Goal: Task Accomplishment & Management: Use online tool/utility

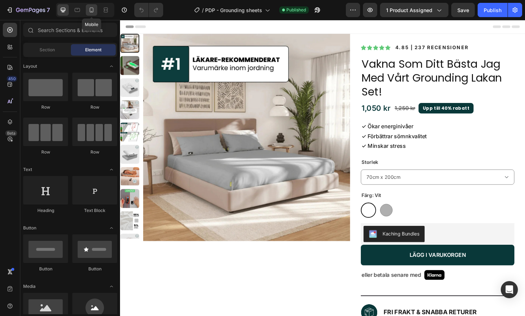
click at [92, 8] on icon at bounding box center [91, 9] width 7 height 7
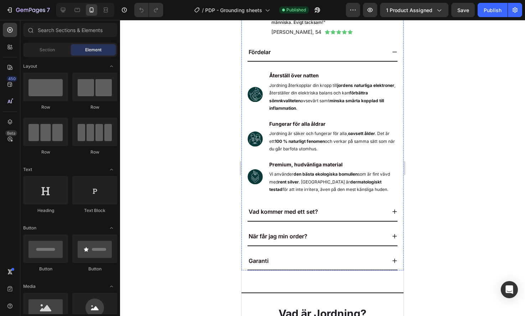
scroll to position [917, 0]
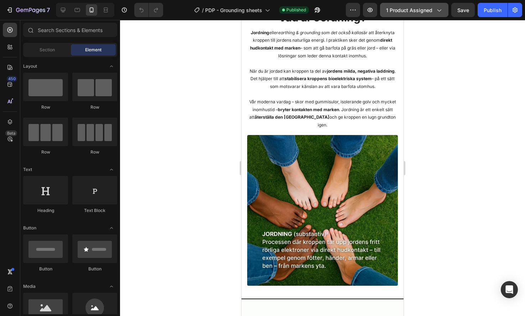
click at [429, 8] on span "1 product assigned" at bounding box center [409, 9] width 46 height 7
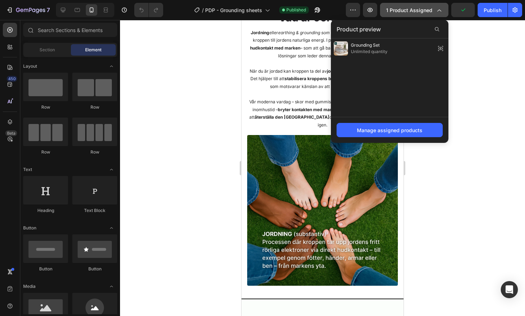
click at [429, 8] on span "1 product assigned" at bounding box center [409, 9] width 46 height 7
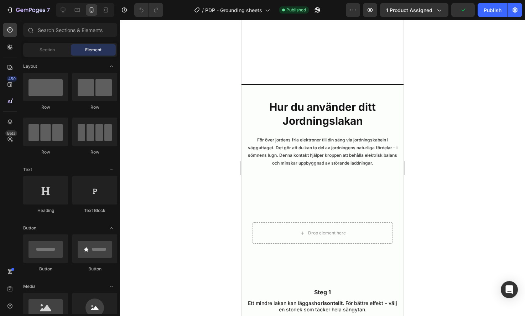
scroll to position [1947, 0]
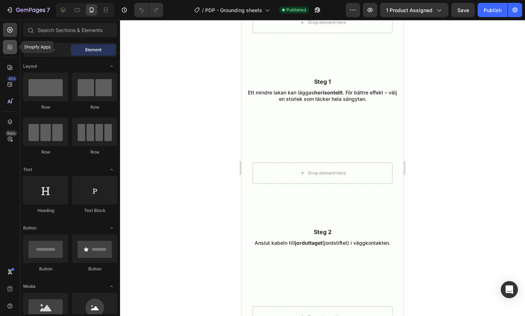
click at [10, 47] on icon at bounding box center [9, 46] width 7 height 7
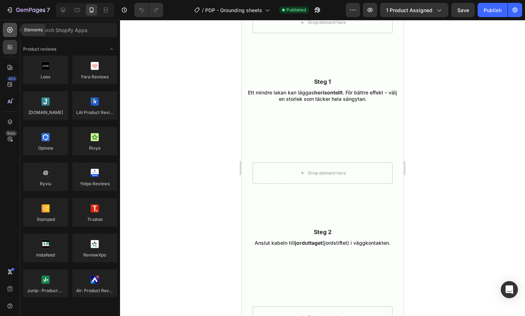
click at [14, 27] on div at bounding box center [10, 30] width 14 height 14
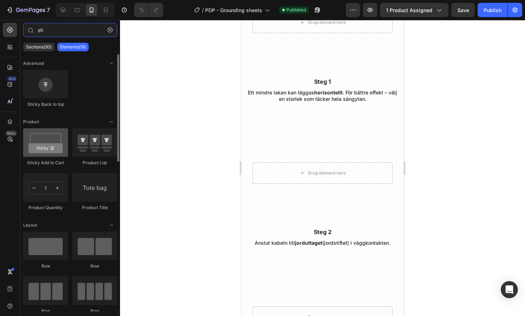
type input "sti"
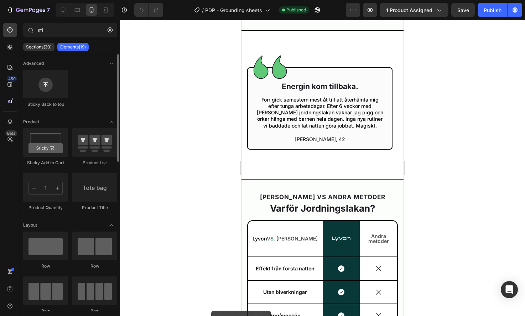
scroll to position [2413, 0]
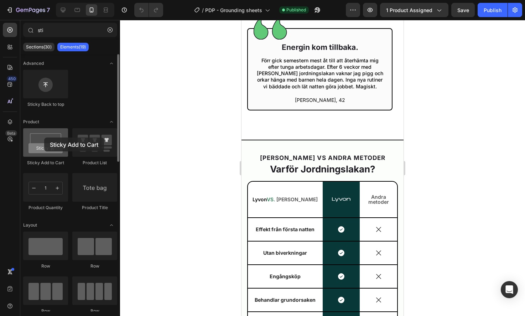
drag, startPoint x: 40, startPoint y: 147, endPoint x: 42, endPoint y: 140, distance: 7.3
click at [45, 138] on div at bounding box center [45, 142] width 45 height 29
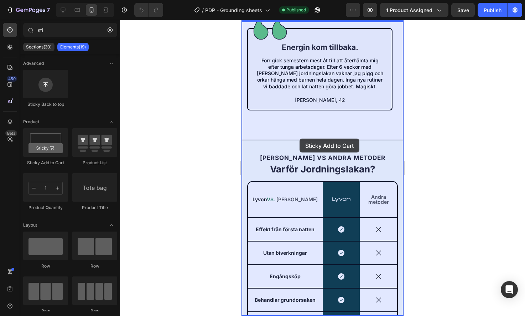
drag, startPoint x: 288, startPoint y: 162, endPoint x: 300, endPoint y: 139, distance: 26.0
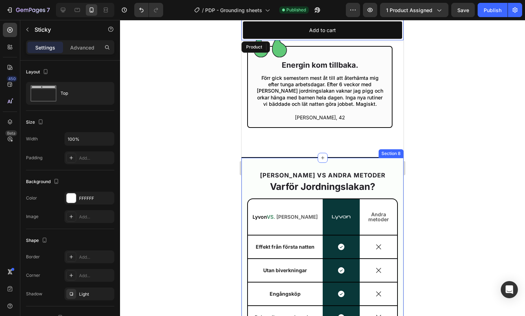
scroll to position [2371, 0]
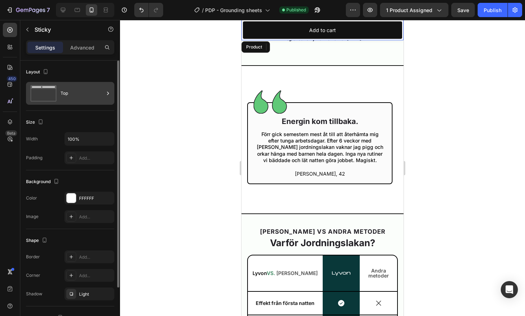
click at [54, 89] on icon at bounding box center [43, 93] width 29 height 16
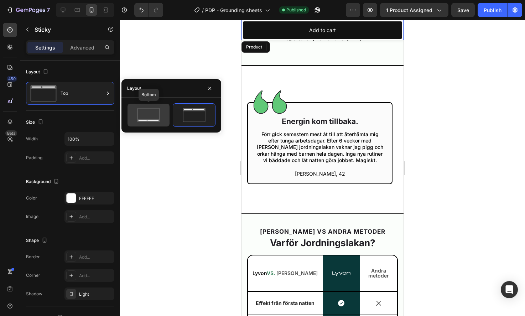
click at [154, 118] on icon at bounding box center [148, 115] width 33 height 14
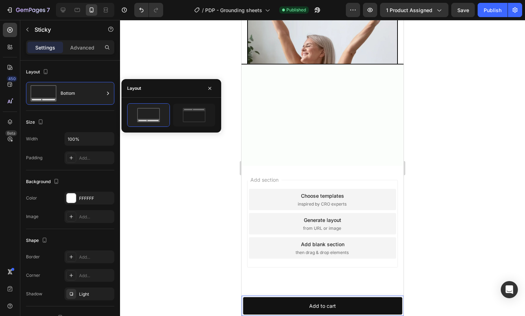
scroll to position [3240, 0]
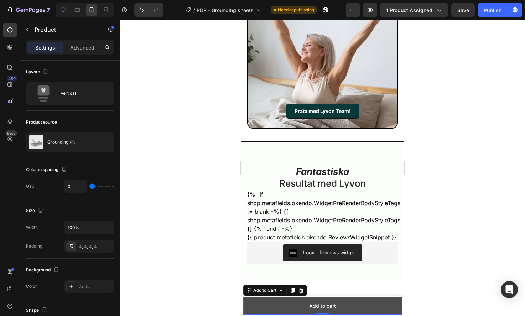
click at [390, 305] on button "Add to cart" at bounding box center [322, 305] width 159 height 17
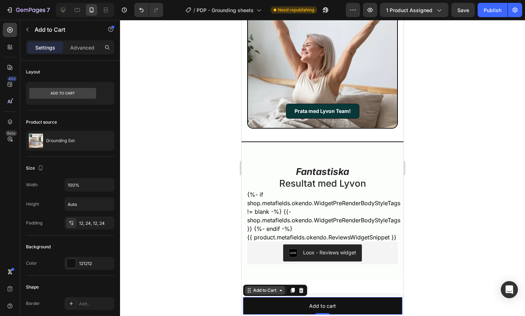
click at [265, 293] on div "Add to Cart" at bounding box center [265, 290] width 26 height 6
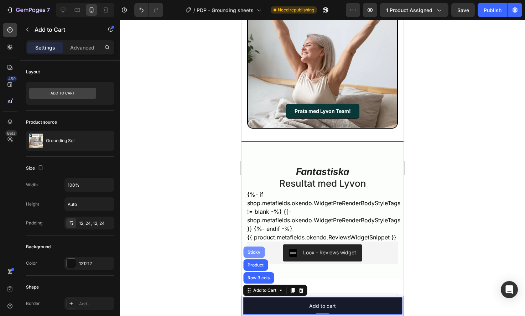
click at [254, 252] on div "Sticky" at bounding box center [254, 252] width 16 height 4
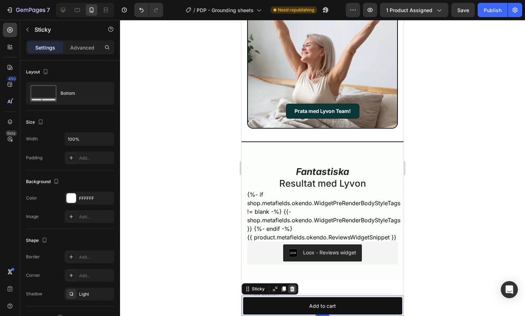
click at [293, 289] on icon at bounding box center [292, 288] width 5 height 5
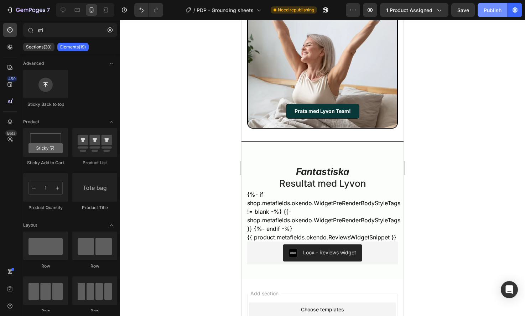
click at [491, 13] on div "Publish" at bounding box center [493, 9] width 18 height 7
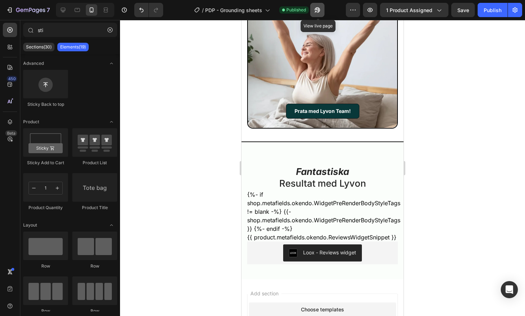
click at [317, 7] on icon "button" at bounding box center [317, 9] width 7 height 7
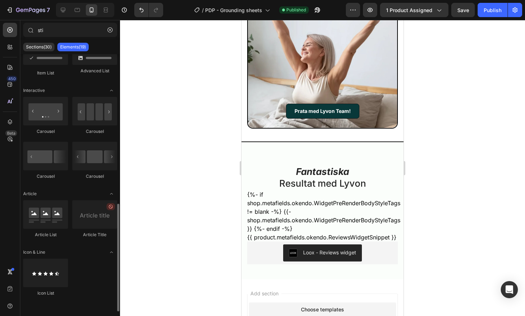
scroll to position [0, 0]
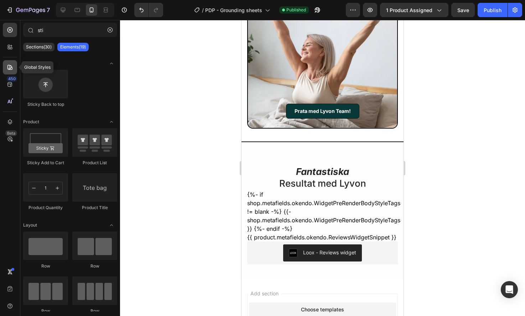
click at [9, 66] on icon at bounding box center [9, 67] width 7 height 7
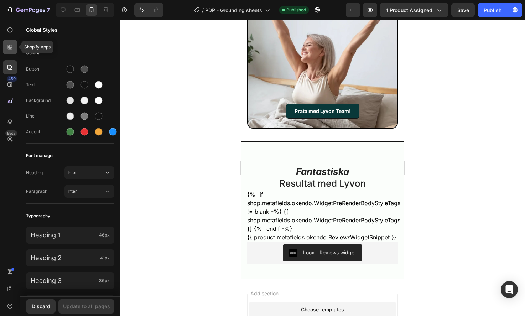
click at [8, 48] on icon at bounding box center [9, 46] width 7 height 7
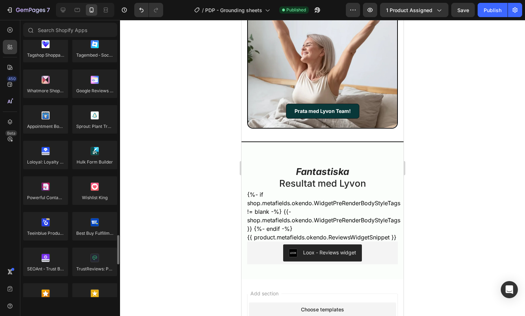
scroll to position [1995, 0]
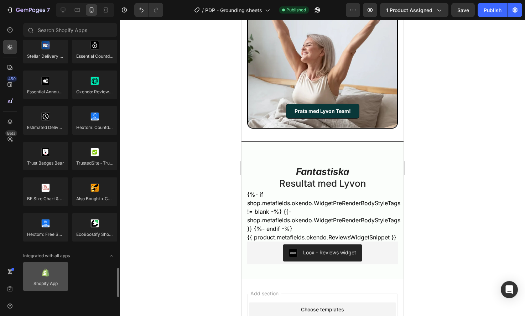
click at [42, 274] on div at bounding box center [45, 276] width 45 height 29
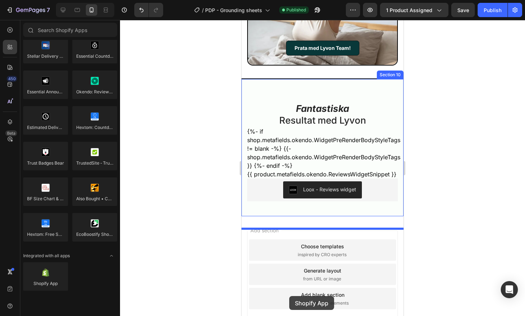
scroll to position [3319, 0]
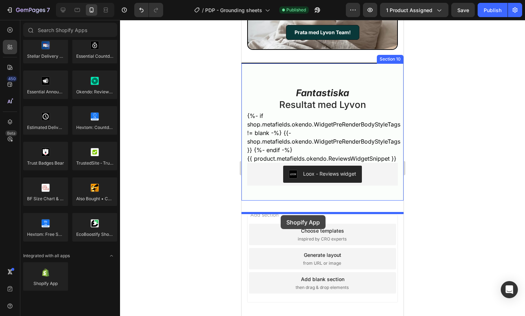
drag, startPoint x: 278, startPoint y: 296, endPoint x: 281, endPoint y: 219, distance: 77.4
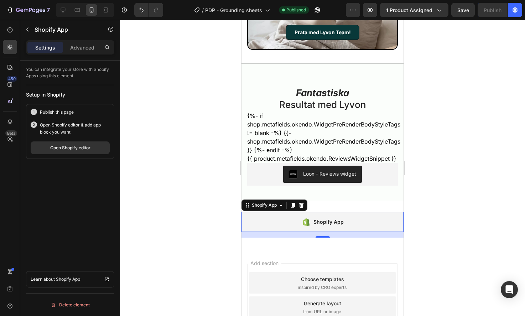
click at [79, 53] on div "Settings Advanced" at bounding box center [70, 47] width 88 height 14
click at [73, 50] on p "Advanced" at bounding box center [82, 47] width 24 height 7
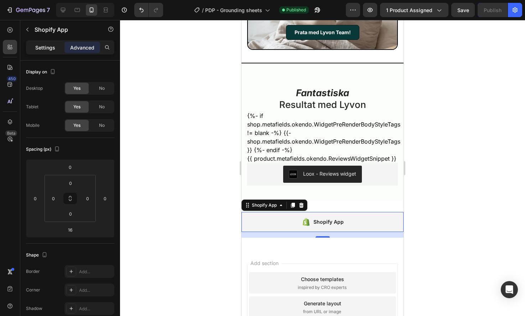
drag, startPoint x: 42, startPoint y: 47, endPoint x: 45, endPoint y: 45, distance: 4.2
click at [43, 46] on p "Settings" at bounding box center [45, 47] width 20 height 7
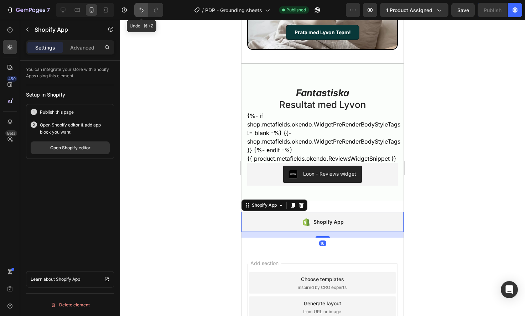
click at [144, 10] on icon "Undo/Redo" at bounding box center [141, 9] width 7 height 7
click at [138, 11] on icon "Undo/Redo" at bounding box center [141, 9] width 7 height 7
click at [301, 208] on icon at bounding box center [301, 205] width 5 height 5
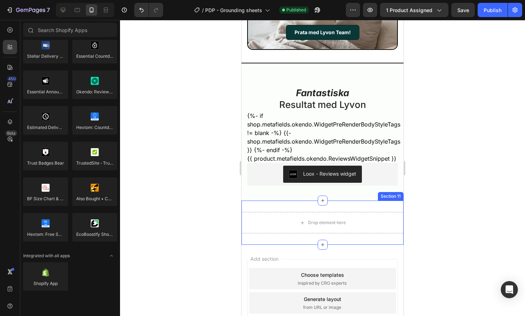
click at [278, 221] on div "Drop element here Section 11" at bounding box center [323, 223] width 162 height 44
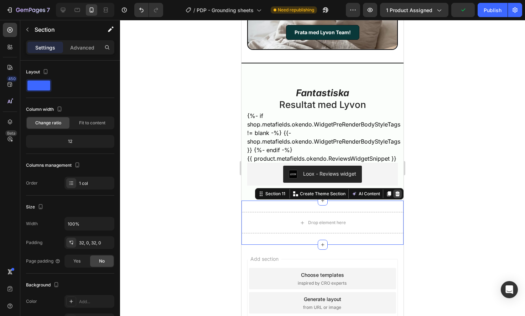
click at [395, 196] on icon at bounding box center [397, 193] width 5 height 5
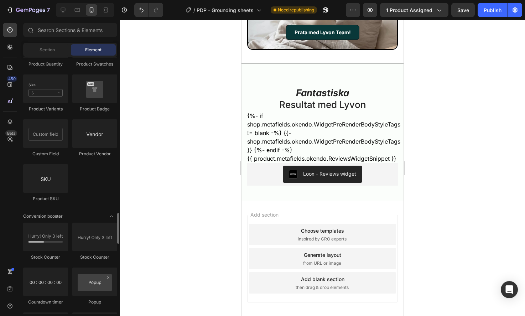
scroll to position [836, 0]
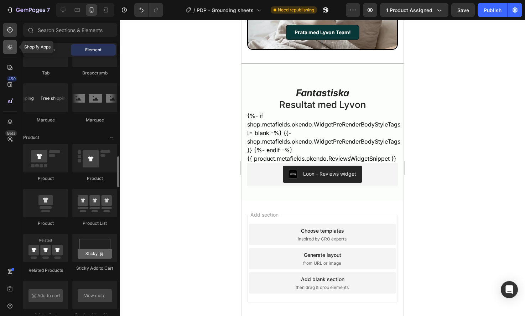
click at [10, 45] on icon at bounding box center [9, 46] width 7 height 7
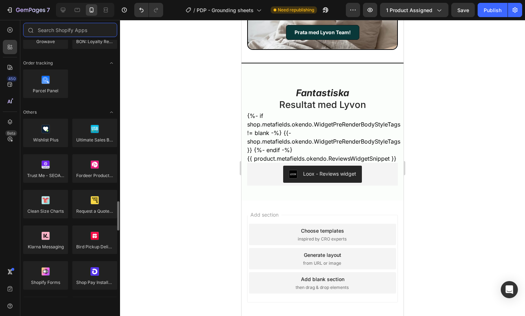
scroll to position [1468, 0]
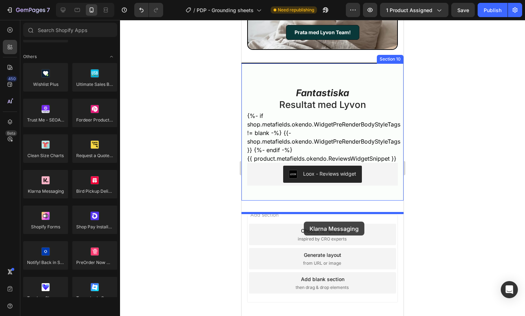
drag, startPoint x: 280, startPoint y: 205, endPoint x: 304, endPoint y: 222, distance: 29.2
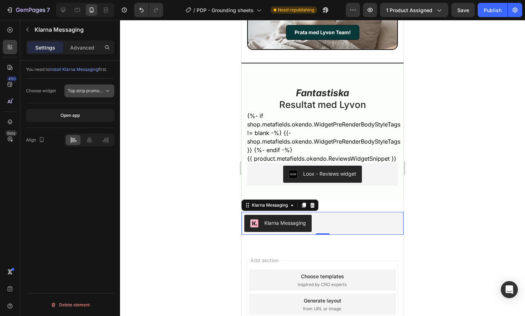
click at [77, 95] on button "Top strip promotion badge" at bounding box center [89, 90] width 50 height 13
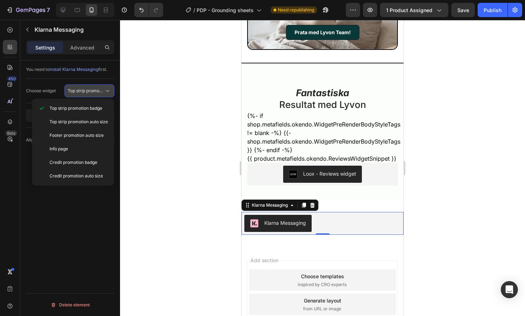
click at [77, 95] on button "Top strip promotion badge" at bounding box center [89, 90] width 50 height 13
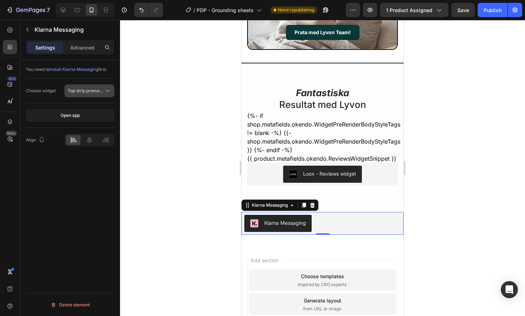
click at [77, 95] on button "Top strip promotion badge" at bounding box center [89, 90] width 50 height 13
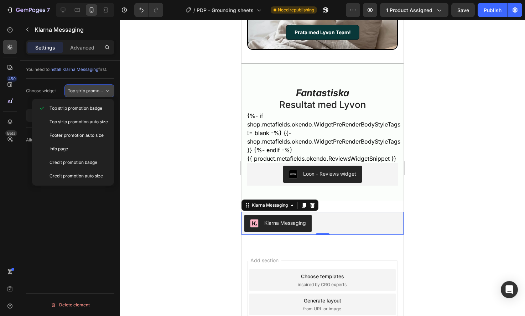
click at [77, 95] on button "Top strip promotion badge" at bounding box center [89, 90] width 50 height 13
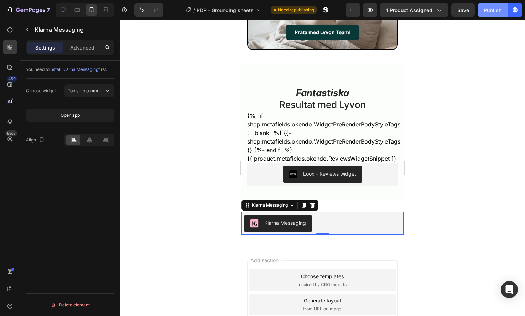
click at [492, 11] on div "Publish" at bounding box center [493, 9] width 18 height 7
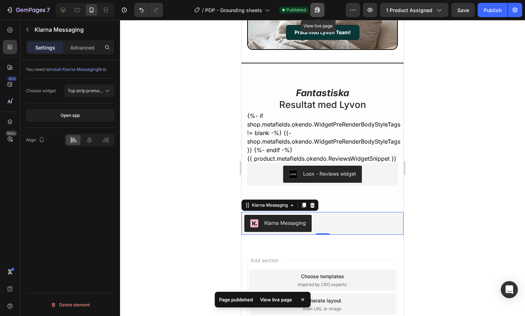
click at [319, 10] on icon "button" at bounding box center [317, 9] width 7 height 7
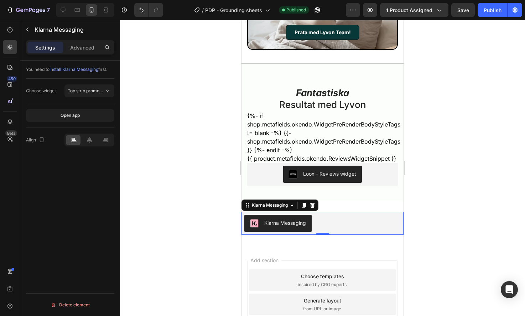
click at [315, 208] on icon at bounding box center [313, 205] width 6 height 6
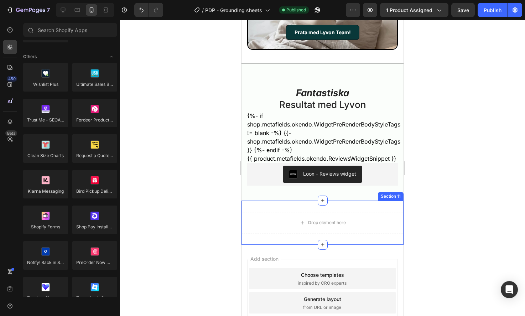
click at [247, 219] on div "Drop element here Section 11" at bounding box center [323, 223] width 162 height 44
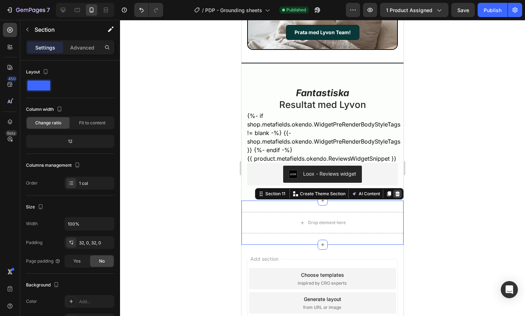
click at [395, 197] on icon at bounding box center [398, 194] width 6 height 6
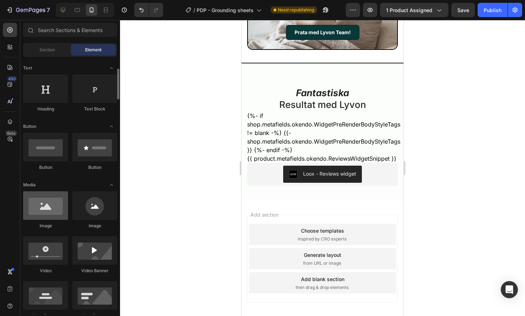
scroll to position [0, 0]
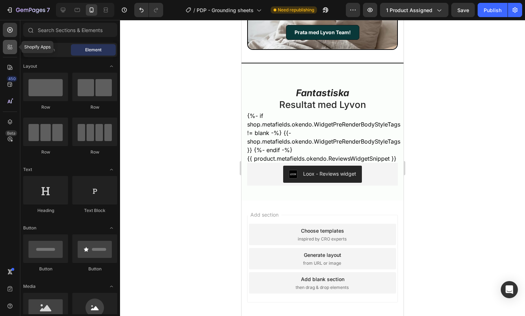
click at [11, 45] on icon at bounding box center [9, 46] width 7 height 7
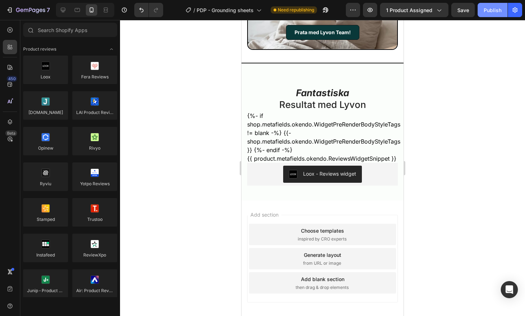
click at [495, 6] on div "Publish" at bounding box center [493, 9] width 18 height 7
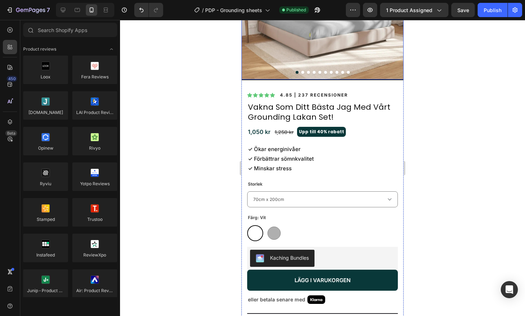
scroll to position [231, 0]
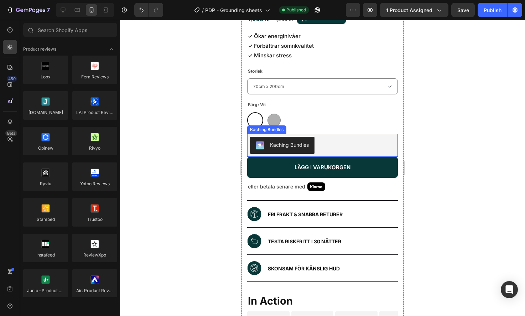
click at [309, 143] on div "Kaching Bundles" at bounding box center [282, 145] width 53 height 9
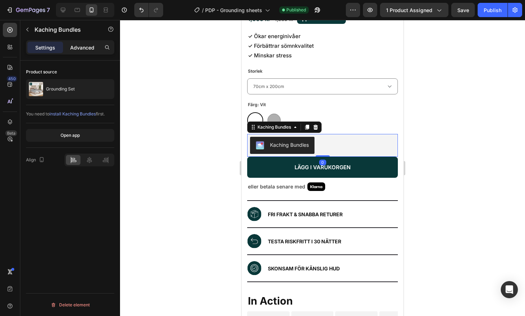
click at [89, 48] on p "Advanced" at bounding box center [82, 47] width 24 height 7
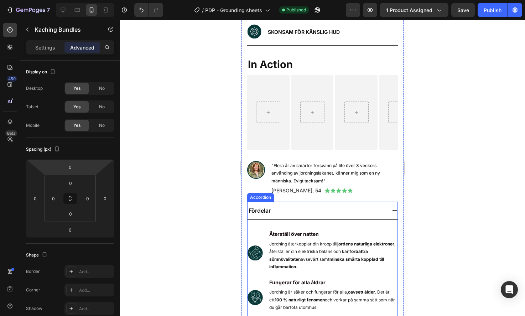
scroll to position [468, 0]
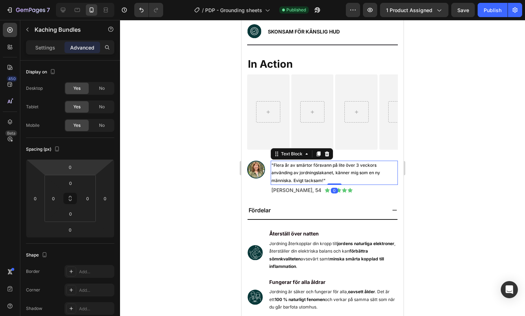
click at [310, 167] on p ""Flera år av smärtor försvann på lite över 3 veckors använding av jordningslaka…" at bounding box center [334, 172] width 126 height 23
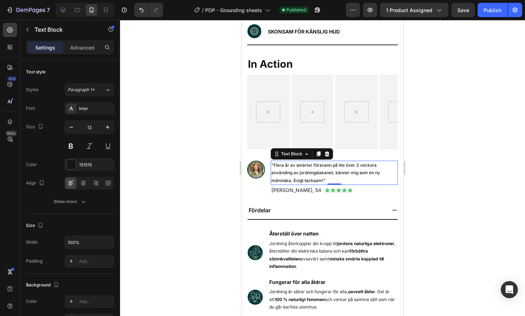
click at [320, 167] on p ""Flera år av smärtor försvann på lite över 3 veckors använding av jordningslaka…" at bounding box center [334, 172] width 126 height 23
drag, startPoint x: 474, startPoint y: 168, endPoint x: 429, endPoint y: 166, distance: 44.6
click at [473, 168] on div at bounding box center [322, 168] width 405 height 296
click at [369, 167] on p ""Flera år av smärtor försvann på lite över 3 veckors använding av jordningslaka…" at bounding box center [334, 172] width 126 height 23
click at [464, 165] on div at bounding box center [322, 168] width 405 height 296
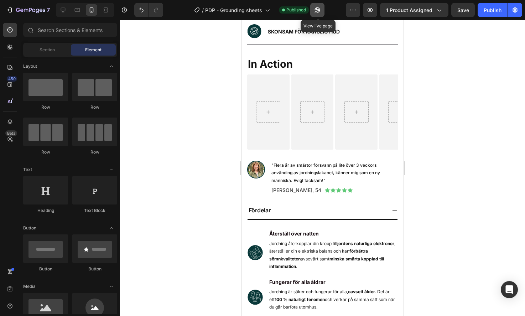
click at [315, 13] on icon "button" at bounding box center [317, 9] width 7 height 7
